Goal: Task Accomplishment & Management: Complete application form

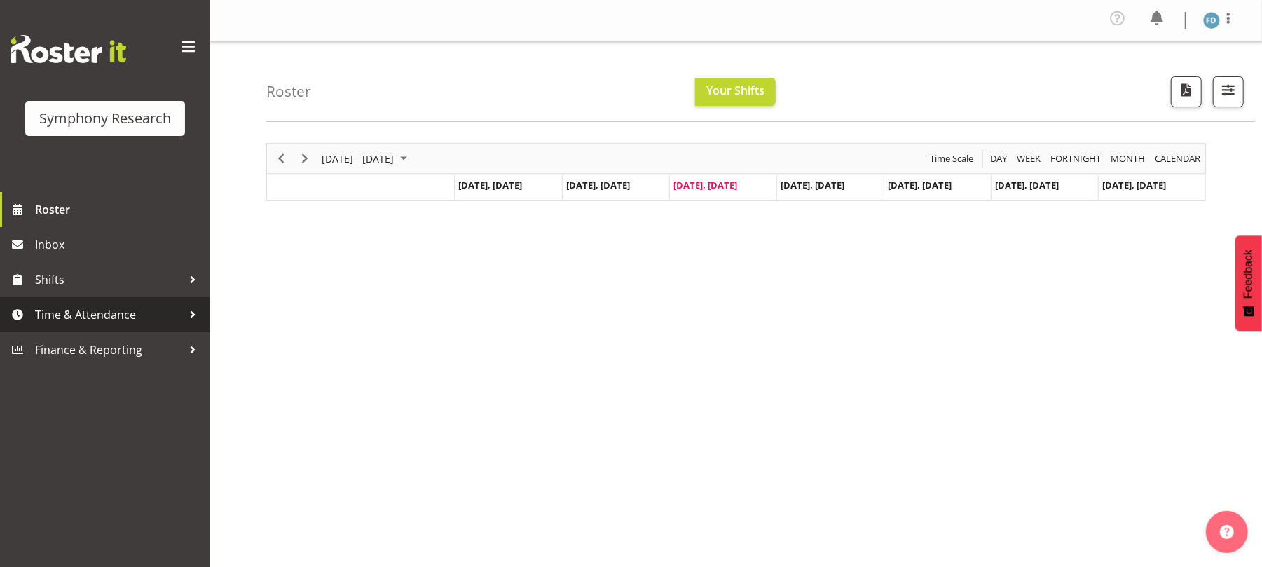
click at [122, 315] on span "Time & Attendance" at bounding box center [108, 314] width 147 height 21
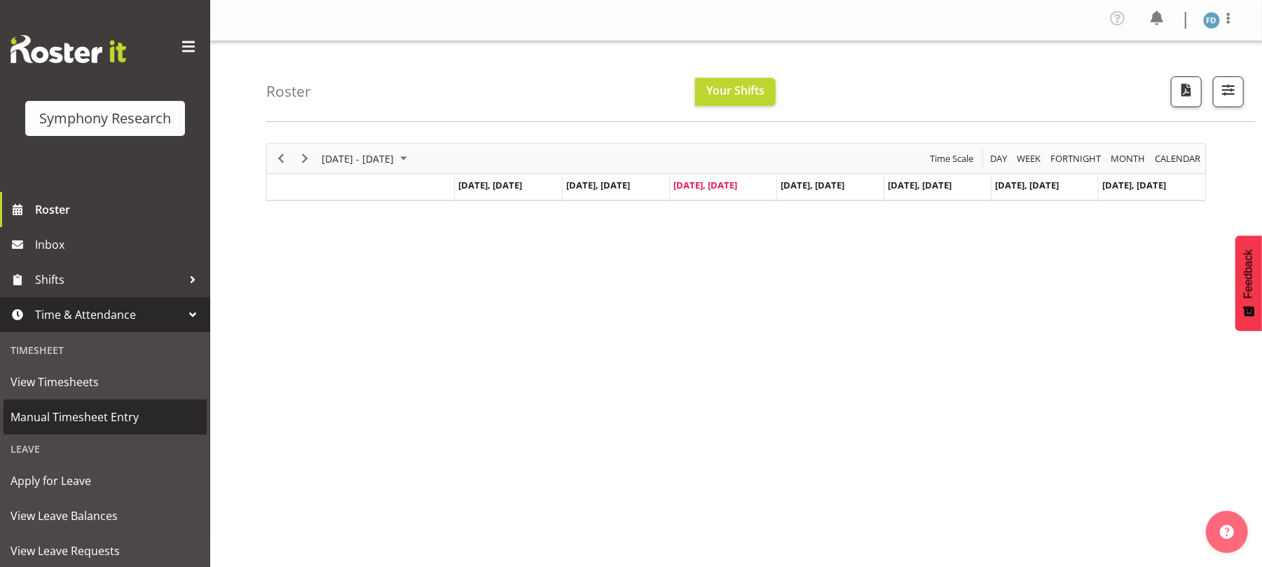
click at [104, 416] on span "Manual Timesheet Entry" at bounding box center [105, 416] width 189 height 21
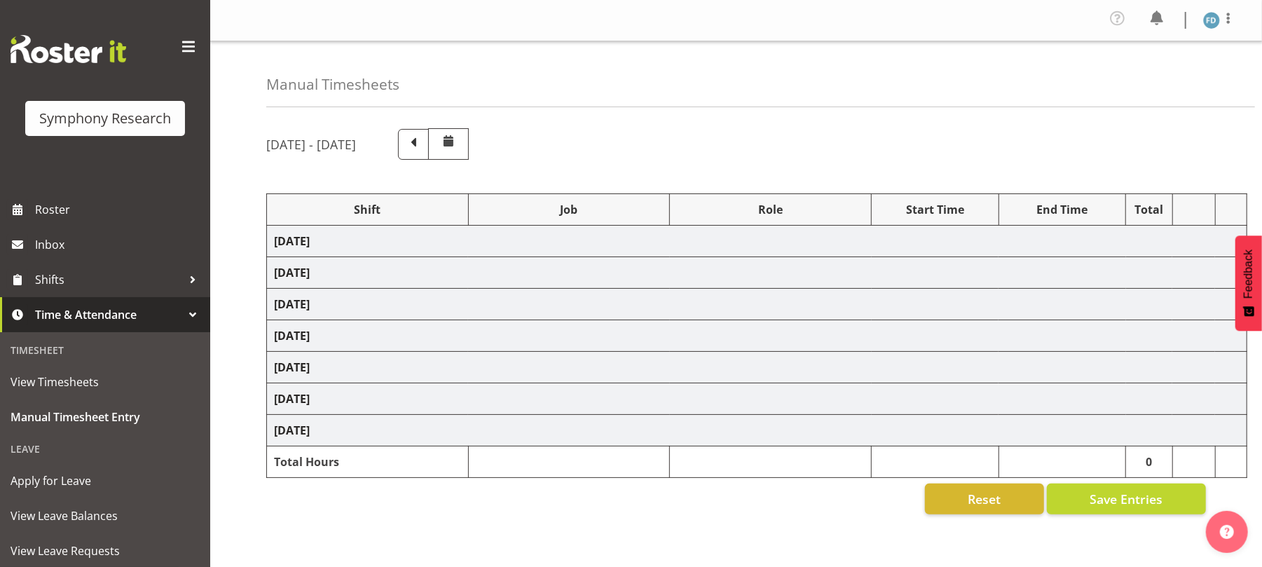
select select "41604"
select select "10527"
select select "47"
select select "56692"
select select "10499"
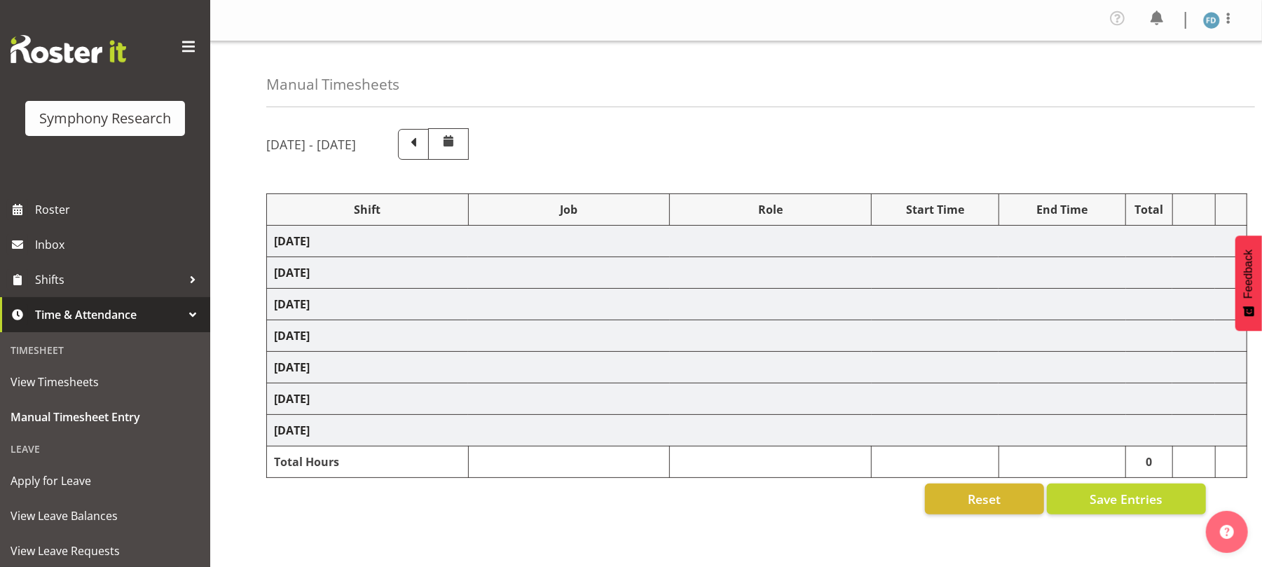
select select "47"
select select "56692"
select select "10499"
select select "47"
select select "56692"
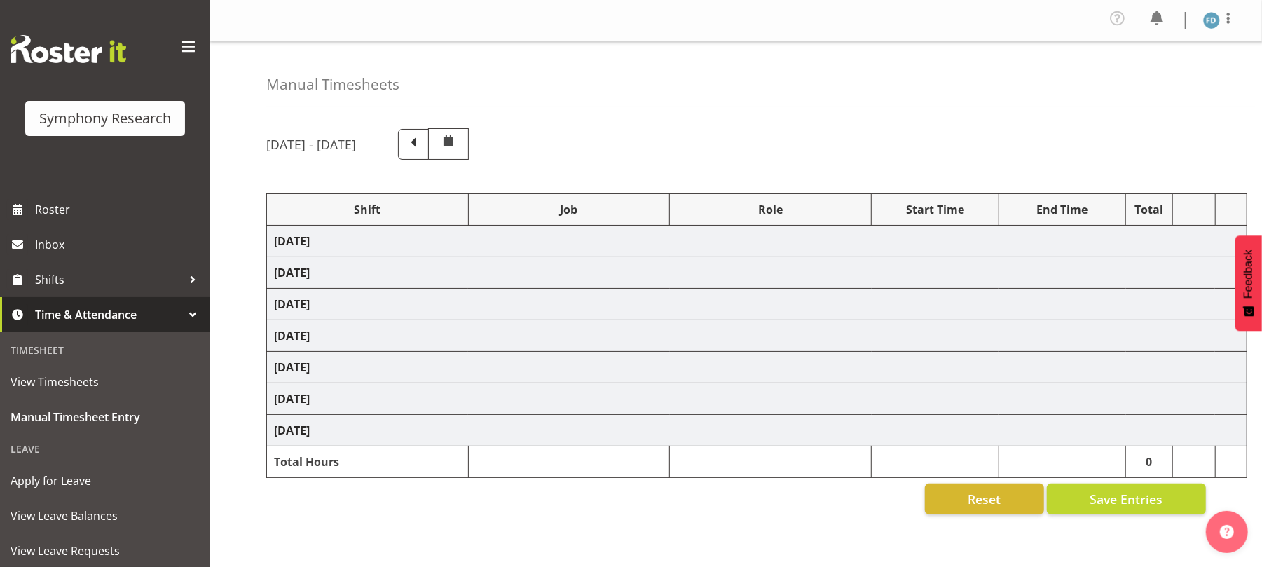
select select "10499"
select select "47"
select select "56692"
select select "10499"
select select "47"
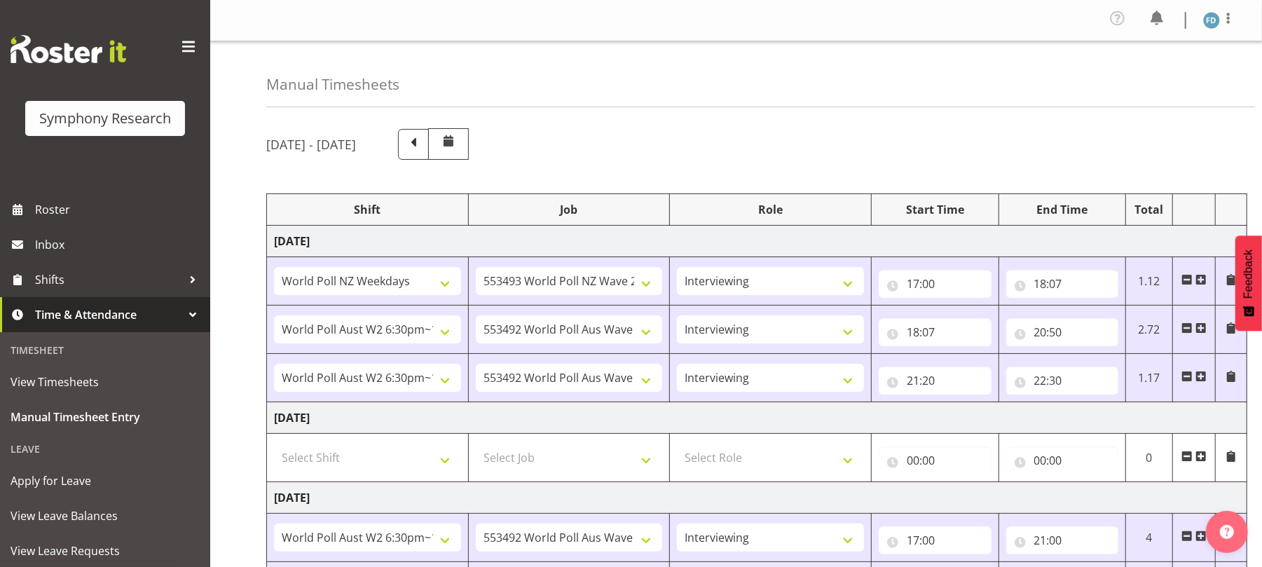
scroll to position [461, 0]
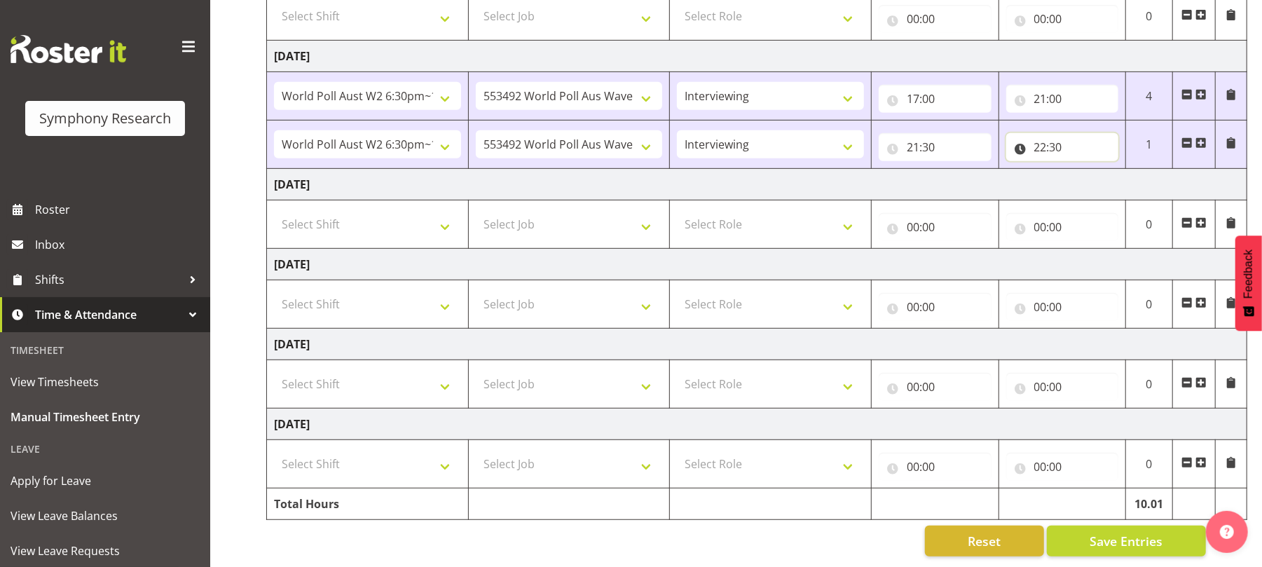
click at [1058, 133] on input "22:30" at bounding box center [1062, 147] width 113 height 28
click at [1135, 170] on select "00 01 02 03 04 05 06 07 08 09 10 11 12 13 14 15 16 17 18 19 20 21 22 23 24 25 2…" at bounding box center [1139, 184] width 32 height 28
select select "50"
click at [1123, 170] on select "00 01 02 03 04 05 06 07 08 09 10 11 12 13 14 15 16 17 18 19 20 21 22 23 24 25 2…" at bounding box center [1139, 184] width 32 height 28
type input "22:50"
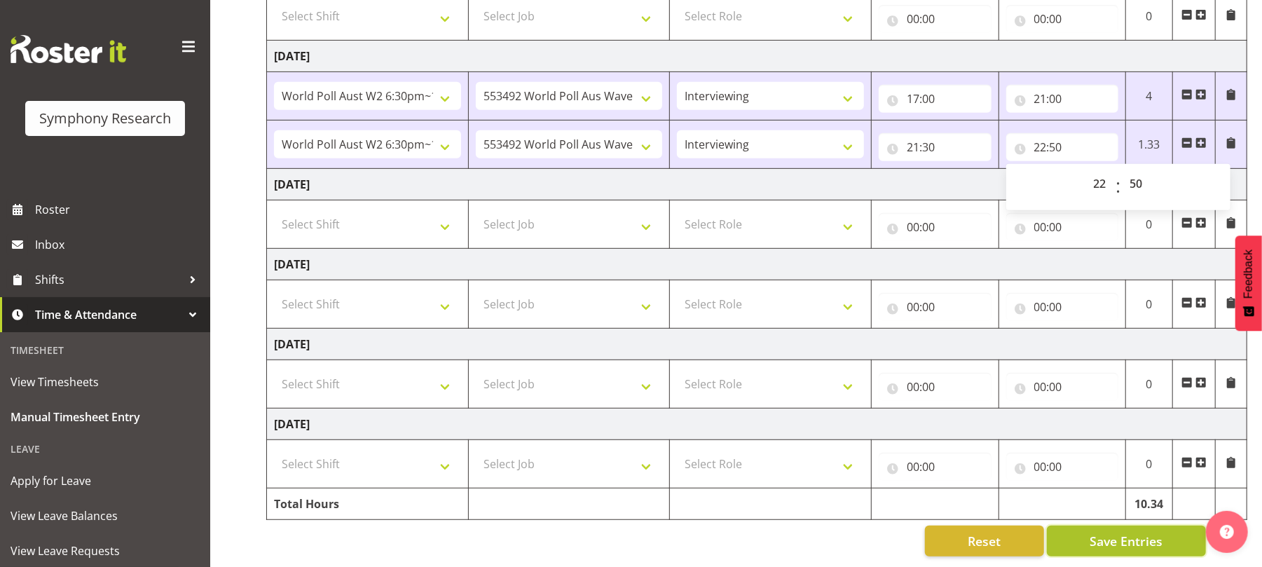
click at [1138, 532] on span "Save Entries" at bounding box center [1126, 541] width 73 height 18
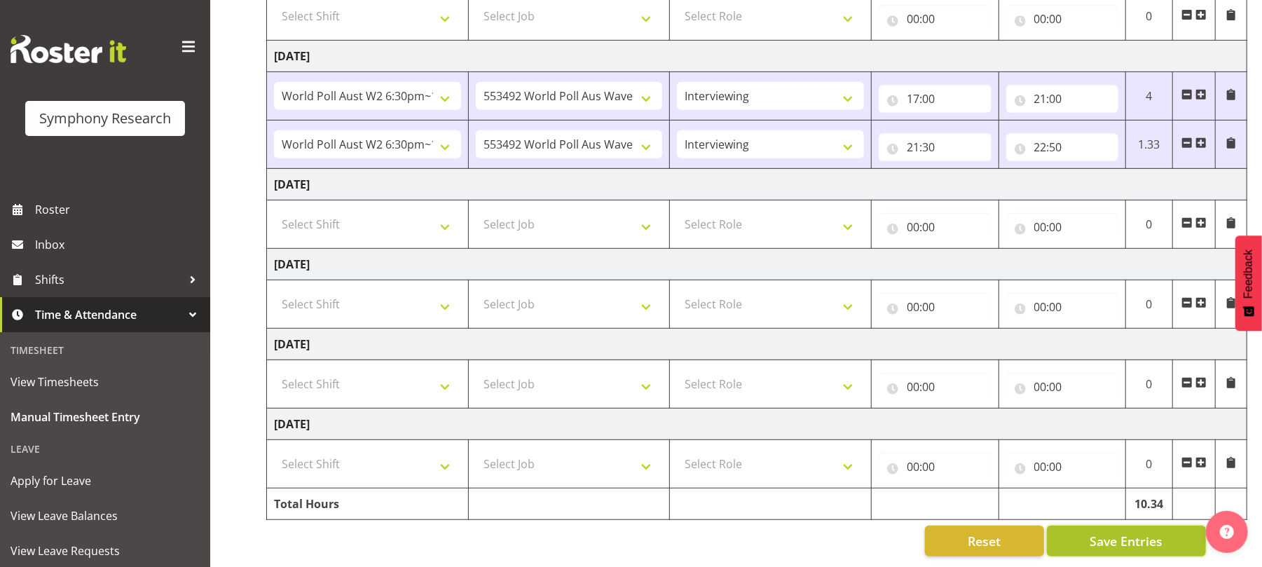
click at [1138, 532] on span "Save Entries" at bounding box center [1126, 541] width 73 height 18
click at [1130, 532] on span "Save Entries" at bounding box center [1126, 541] width 73 height 18
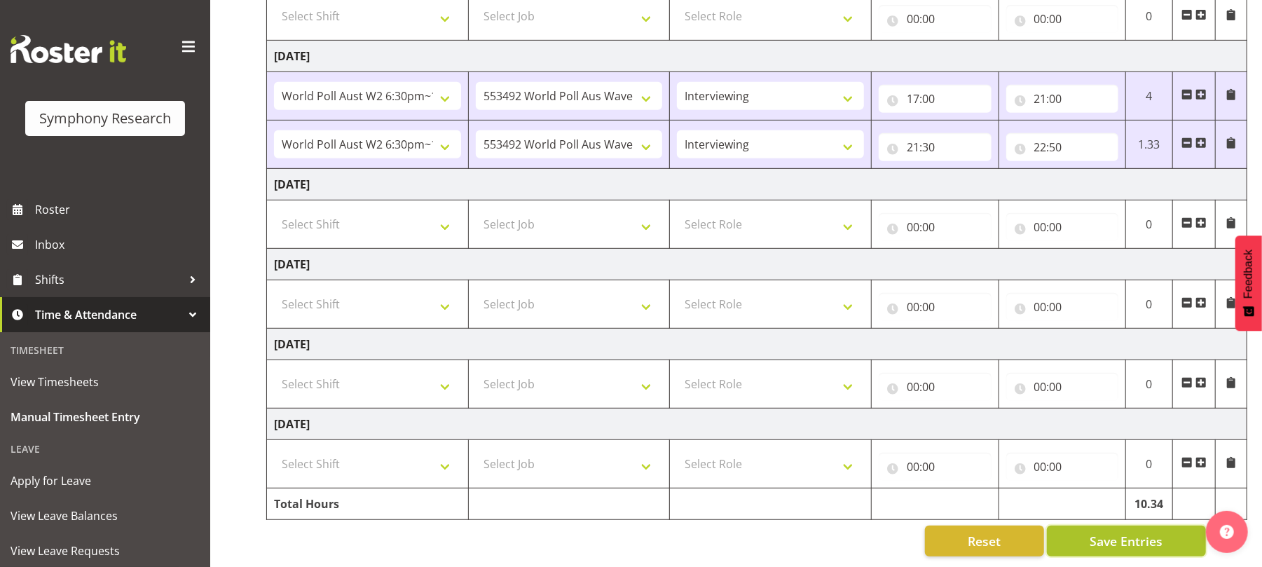
click at [1130, 532] on span "Save Entries" at bounding box center [1126, 541] width 73 height 18
click at [1120, 533] on span "Save Entries" at bounding box center [1126, 541] width 73 height 18
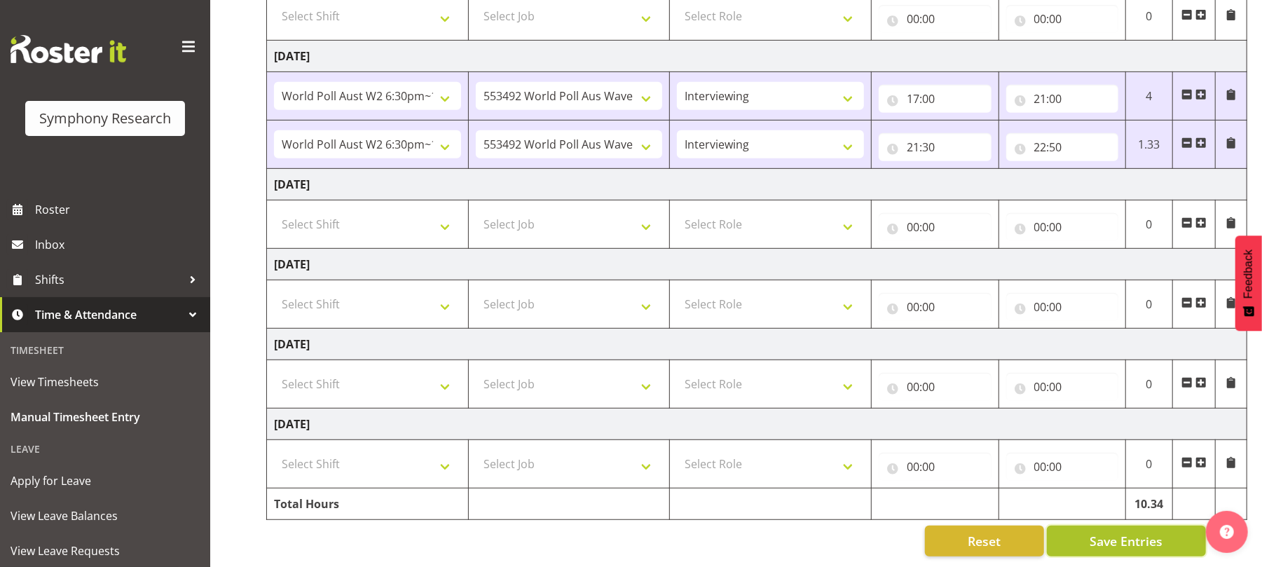
click at [1120, 533] on span "Save Entries" at bounding box center [1126, 541] width 73 height 18
click at [1122, 532] on span "Save Entries" at bounding box center [1126, 541] width 73 height 18
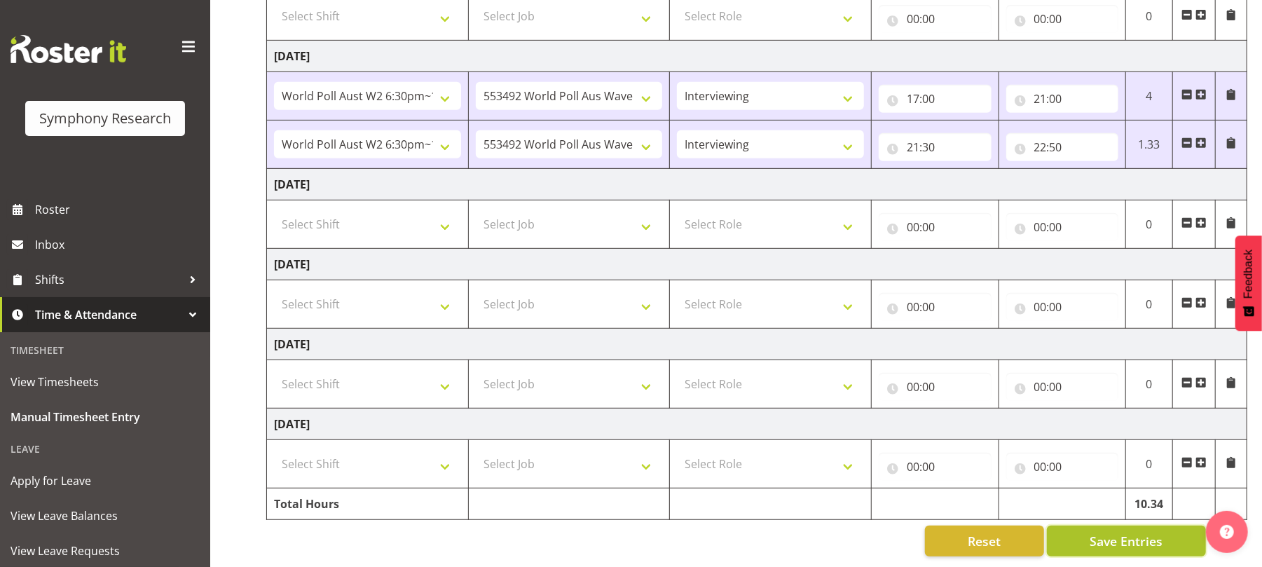
click at [1122, 532] on span "Save Entries" at bounding box center [1126, 541] width 73 height 18
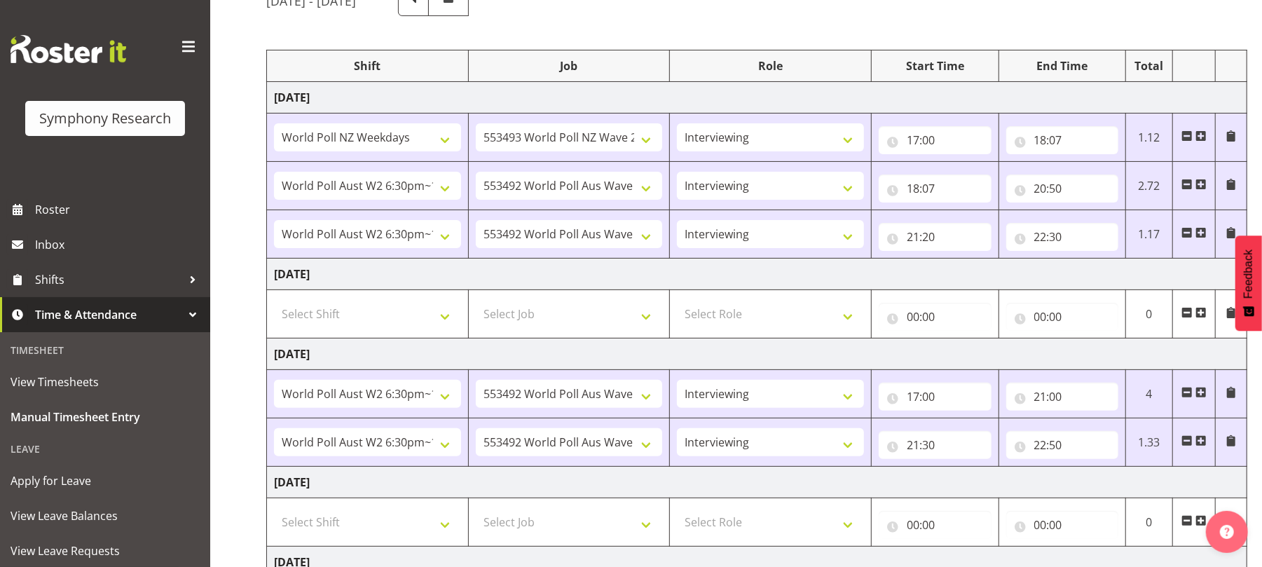
scroll to position [0, 0]
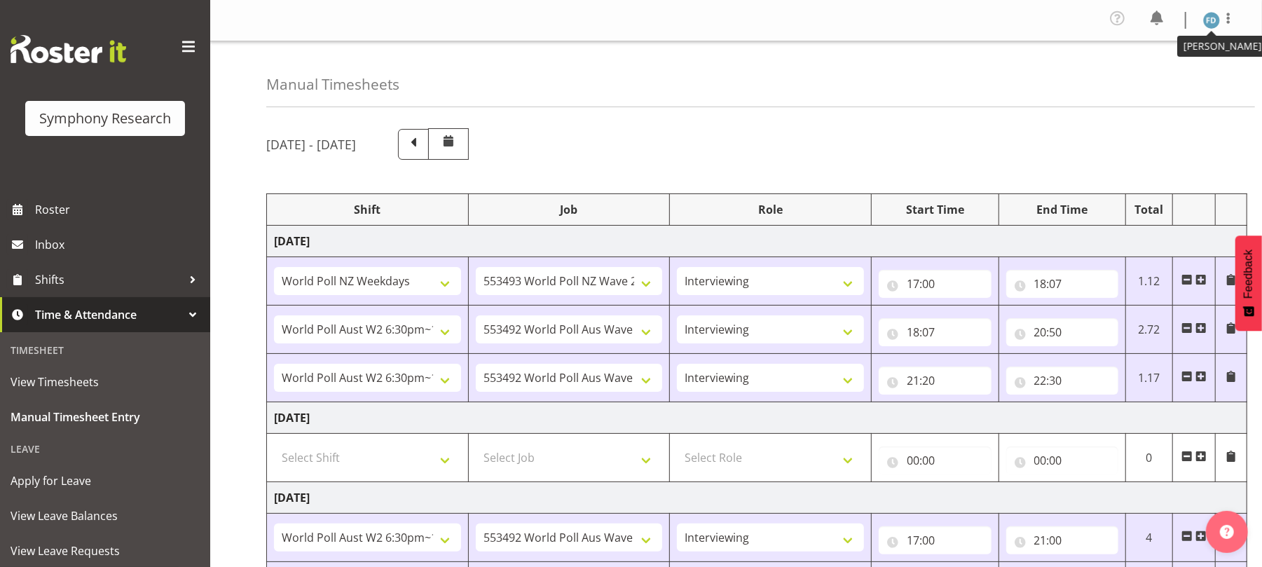
click at [1212, 20] on img at bounding box center [1211, 20] width 17 height 17
click at [1170, 71] on link "Log Out" at bounding box center [1169, 76] width 135 height 25
